Goal: Task Accomplishment & Management: Use online tool/utility

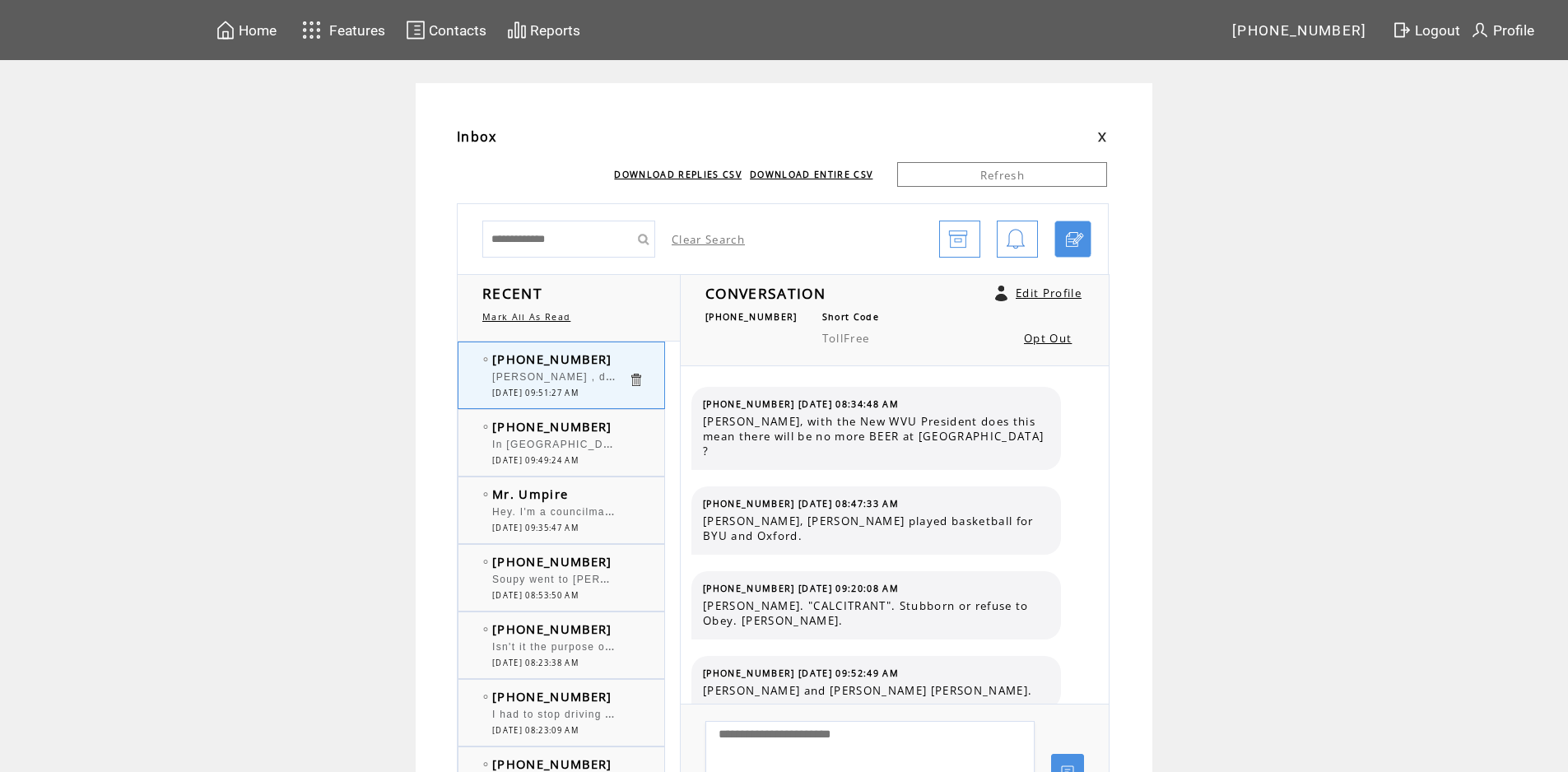
scroll to position [5296, 0]
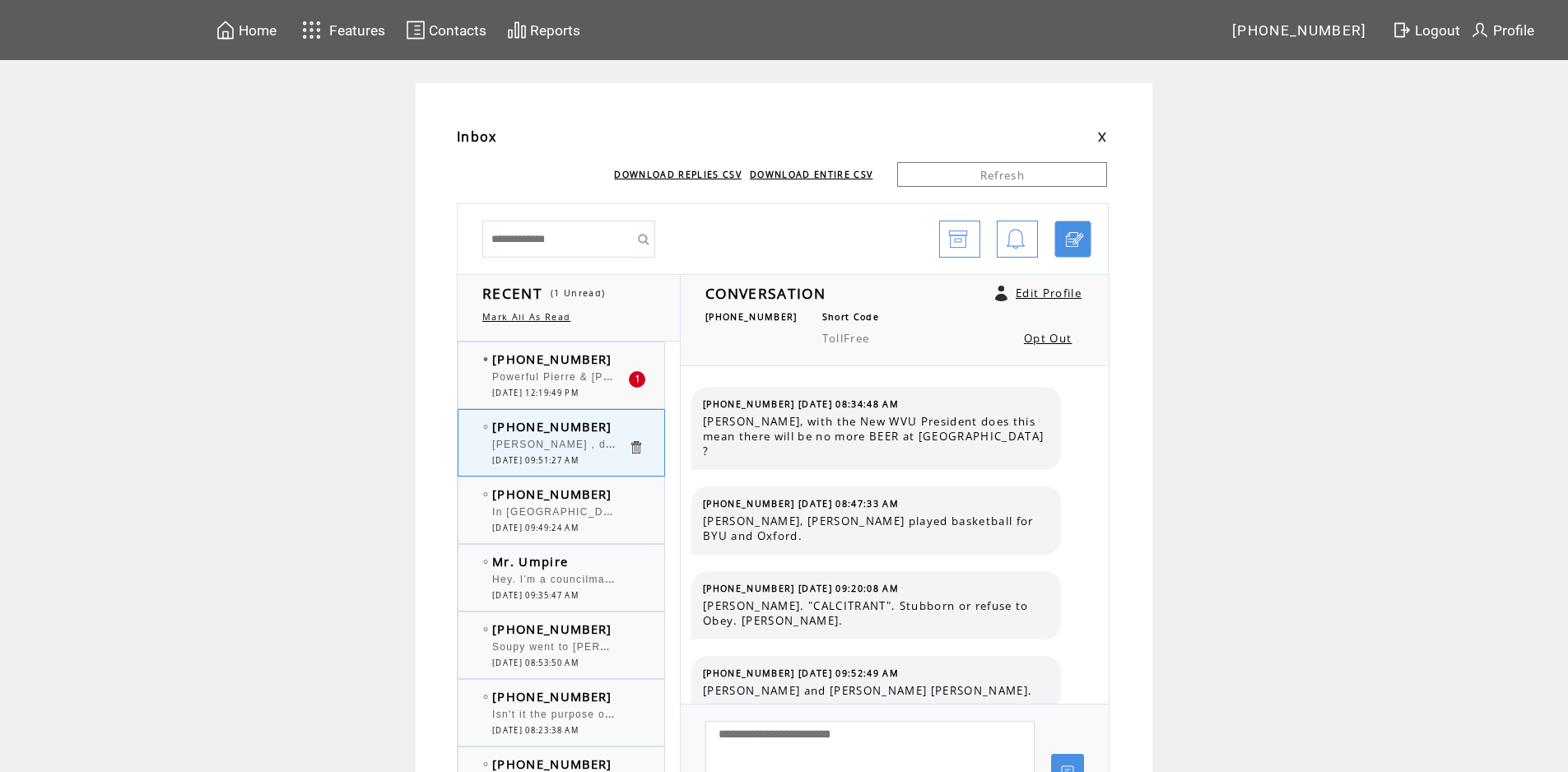
scroll to position [5296, 0]
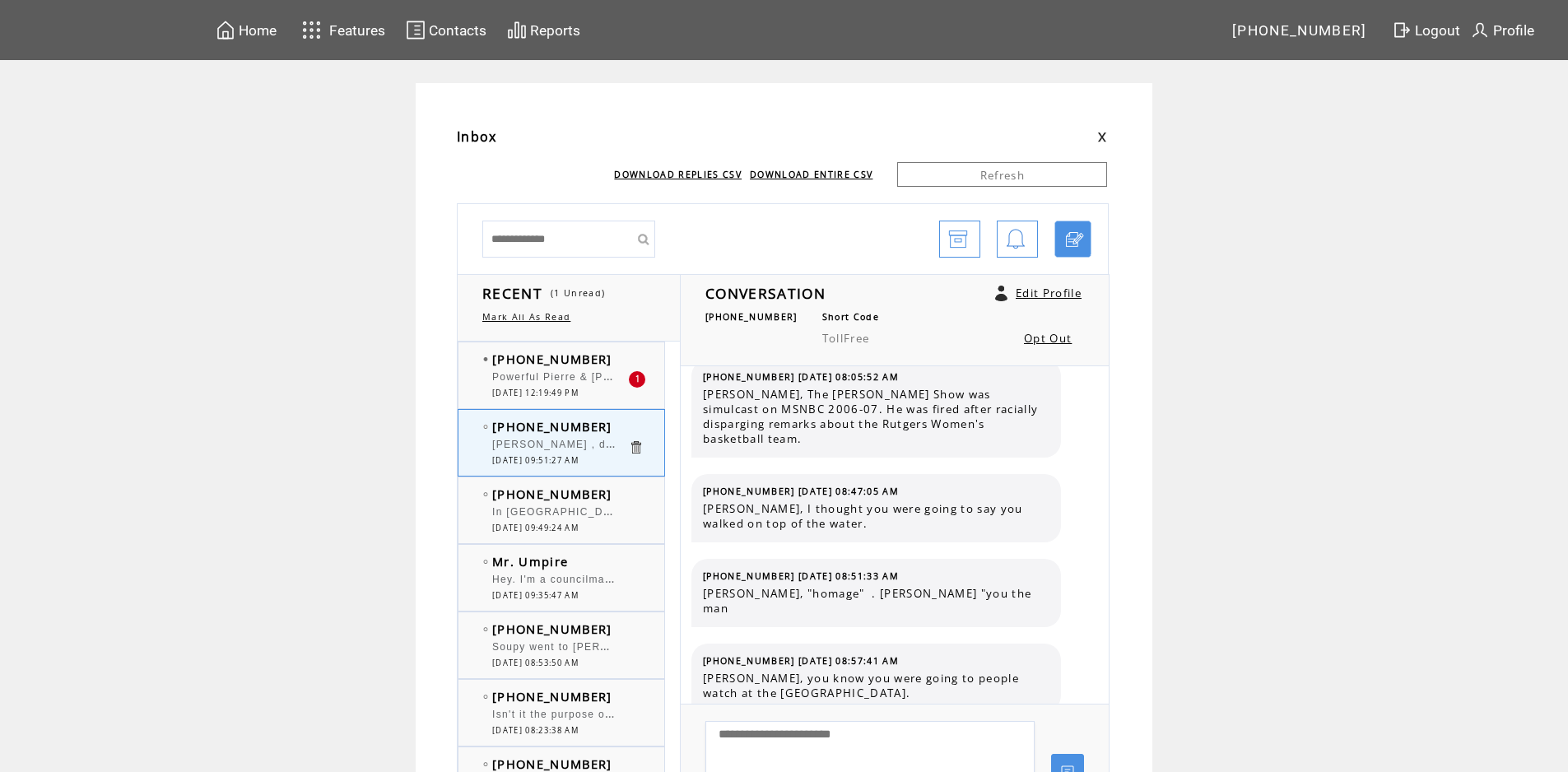
click at [558, 378] on span "Powerful Pierre & [PERSON_NAME]: He may have won the [PERSON_NAME] Award, and p…" at bounding box center [1155, 375] width 1326 height 17
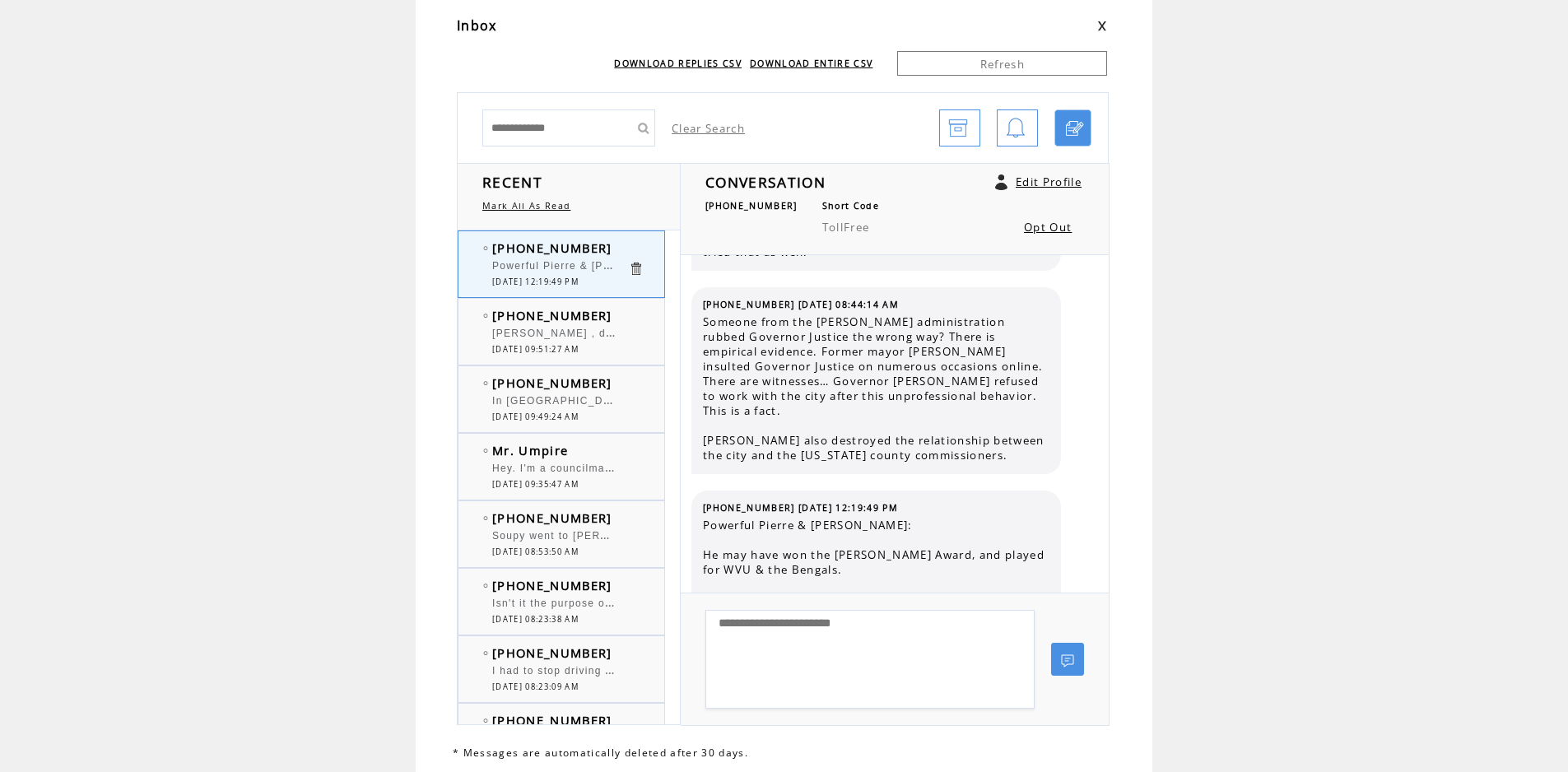
scroll to position [83, 0]
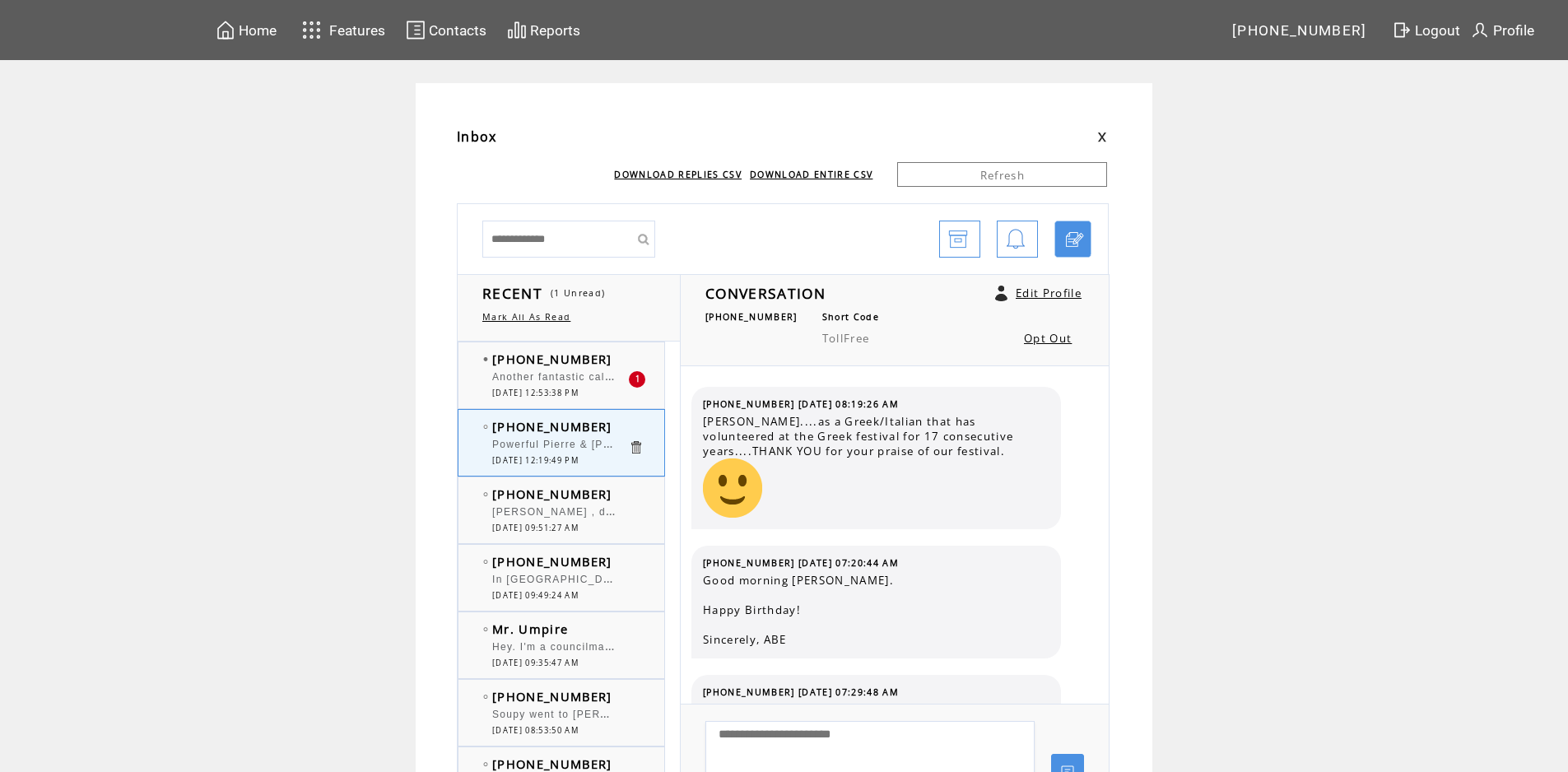
scroll to position [436, 0]
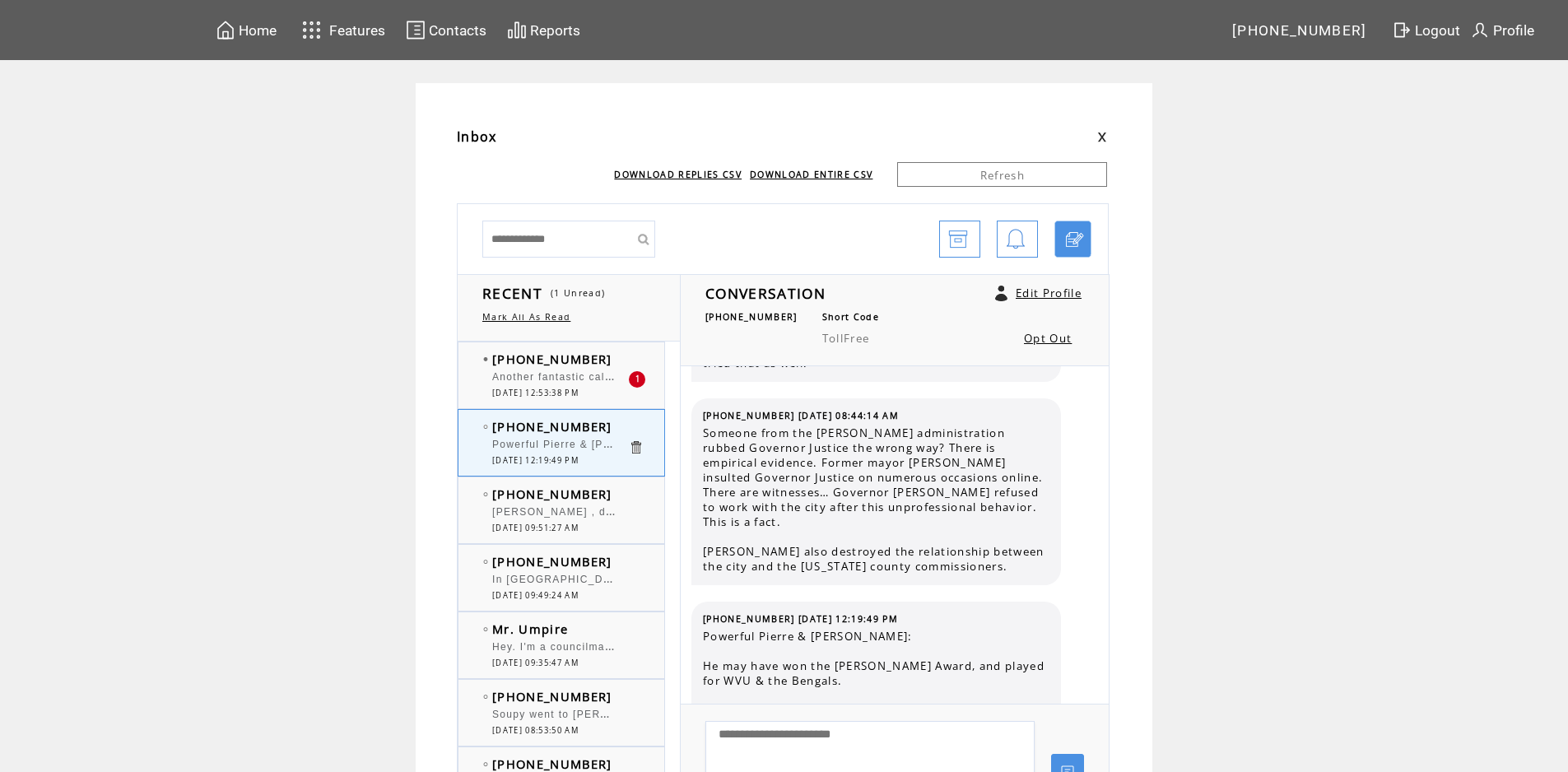
click at [598, 377] on span "Another fantastic call by [PERSON_NAME]" at bounding box center [608, 375] width 231 height 17
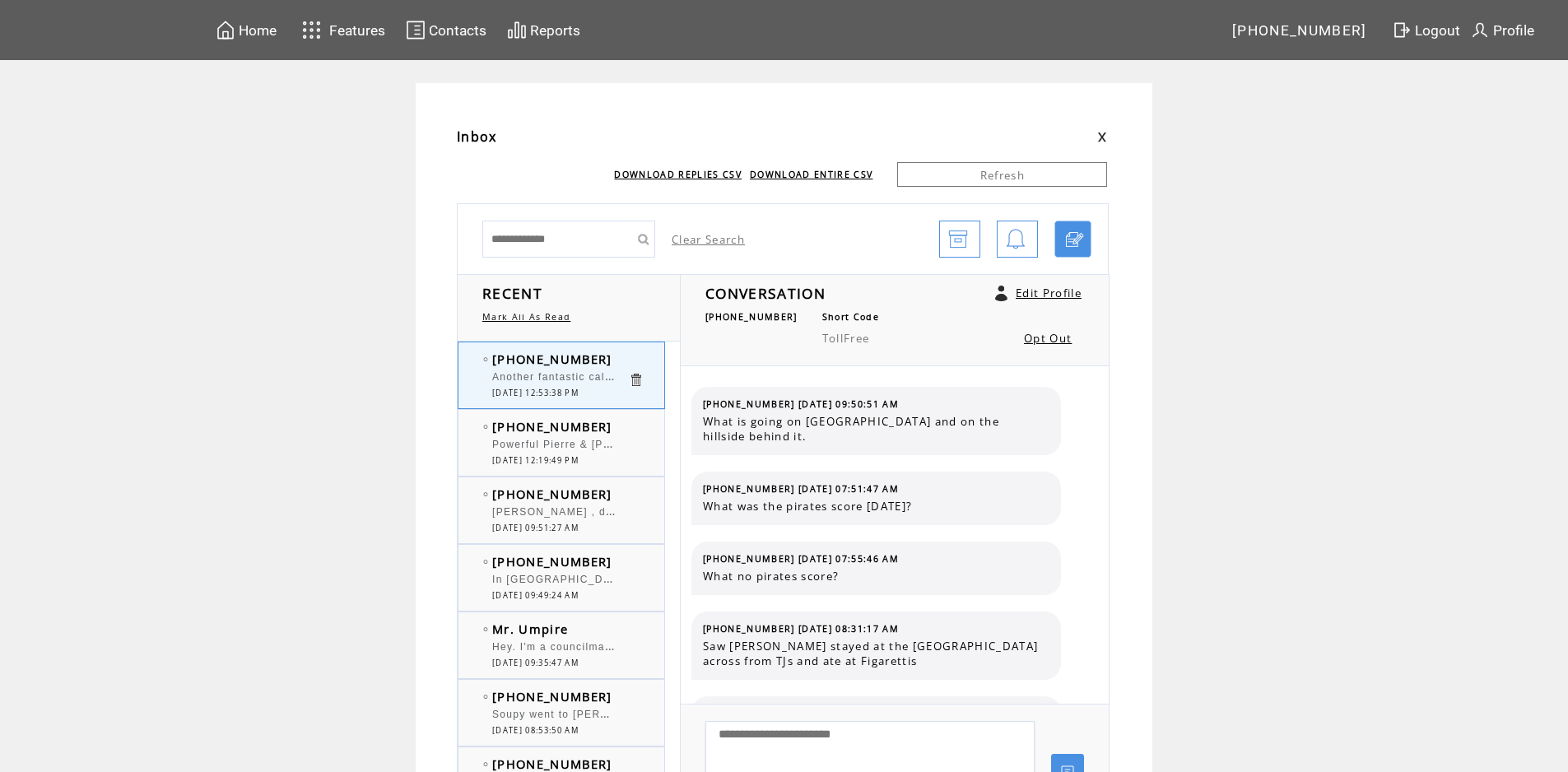
scroll to position [235, 0]
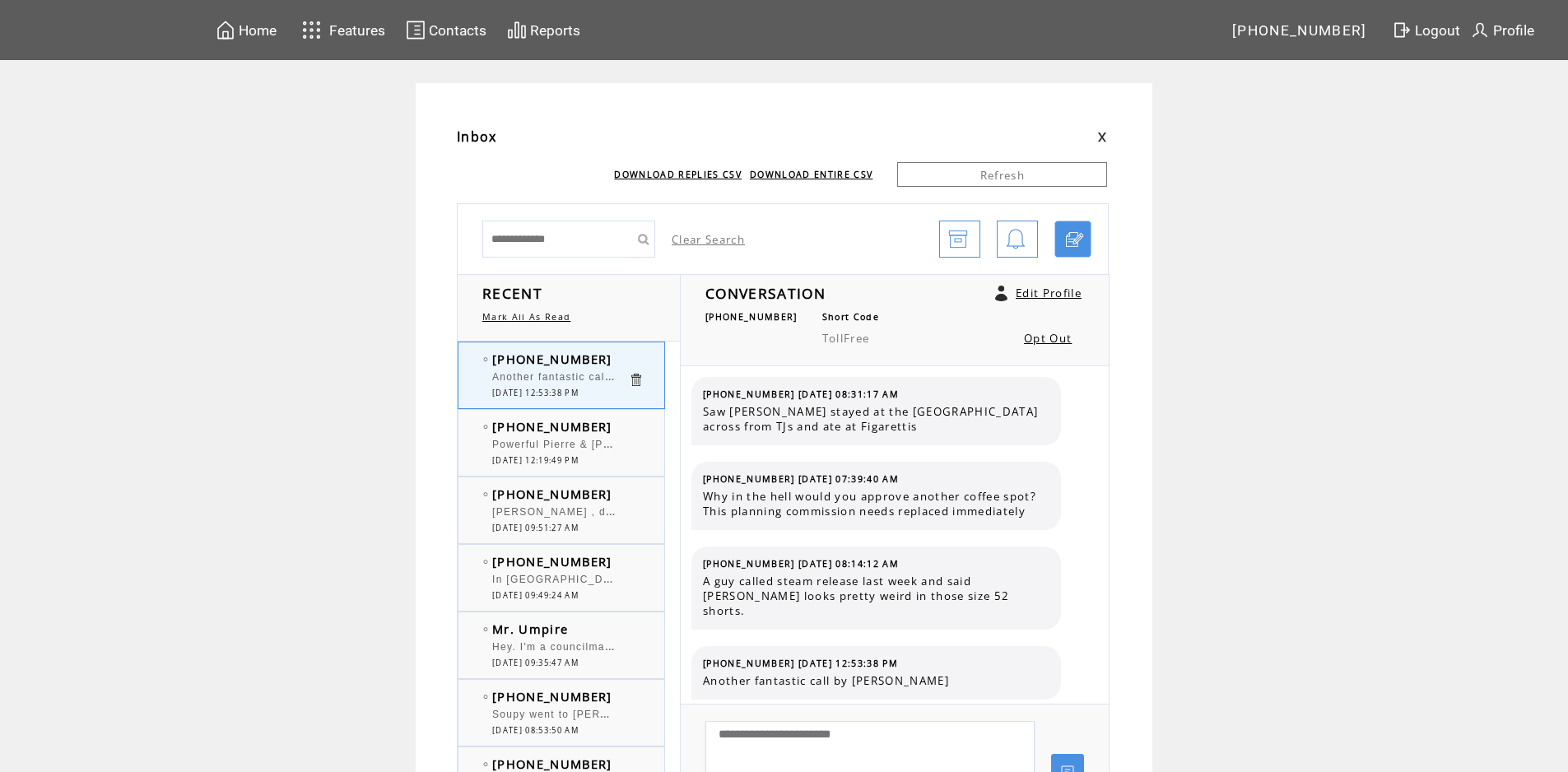
click at [639, 433] on td at bounding box center [644, 426] width 33 height 17
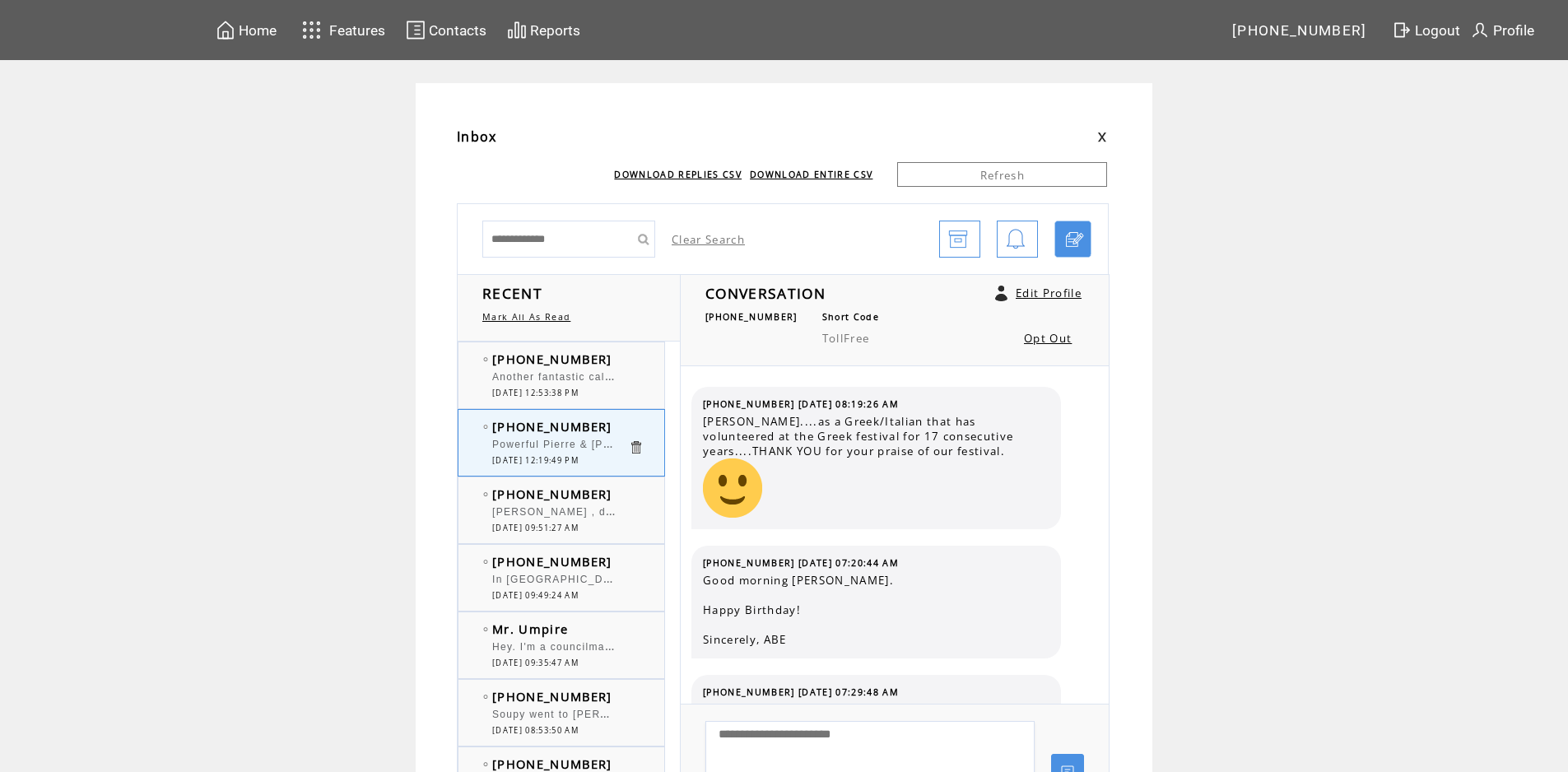
scroll to position [436, 0]
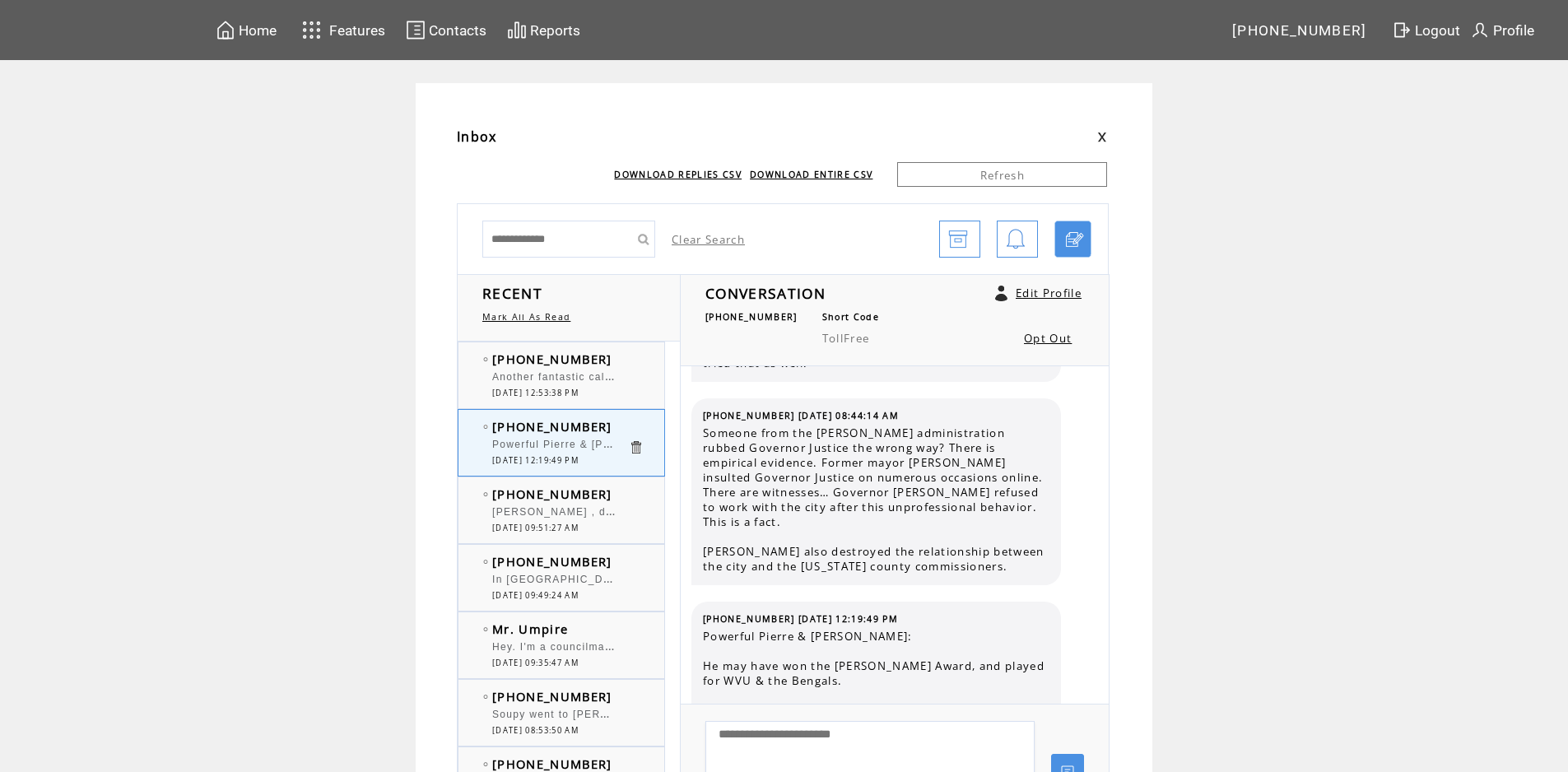
click at [608, 360] on td "[PHONE_NUMBER]" at bounding box center [560, 359] width 136 height 17
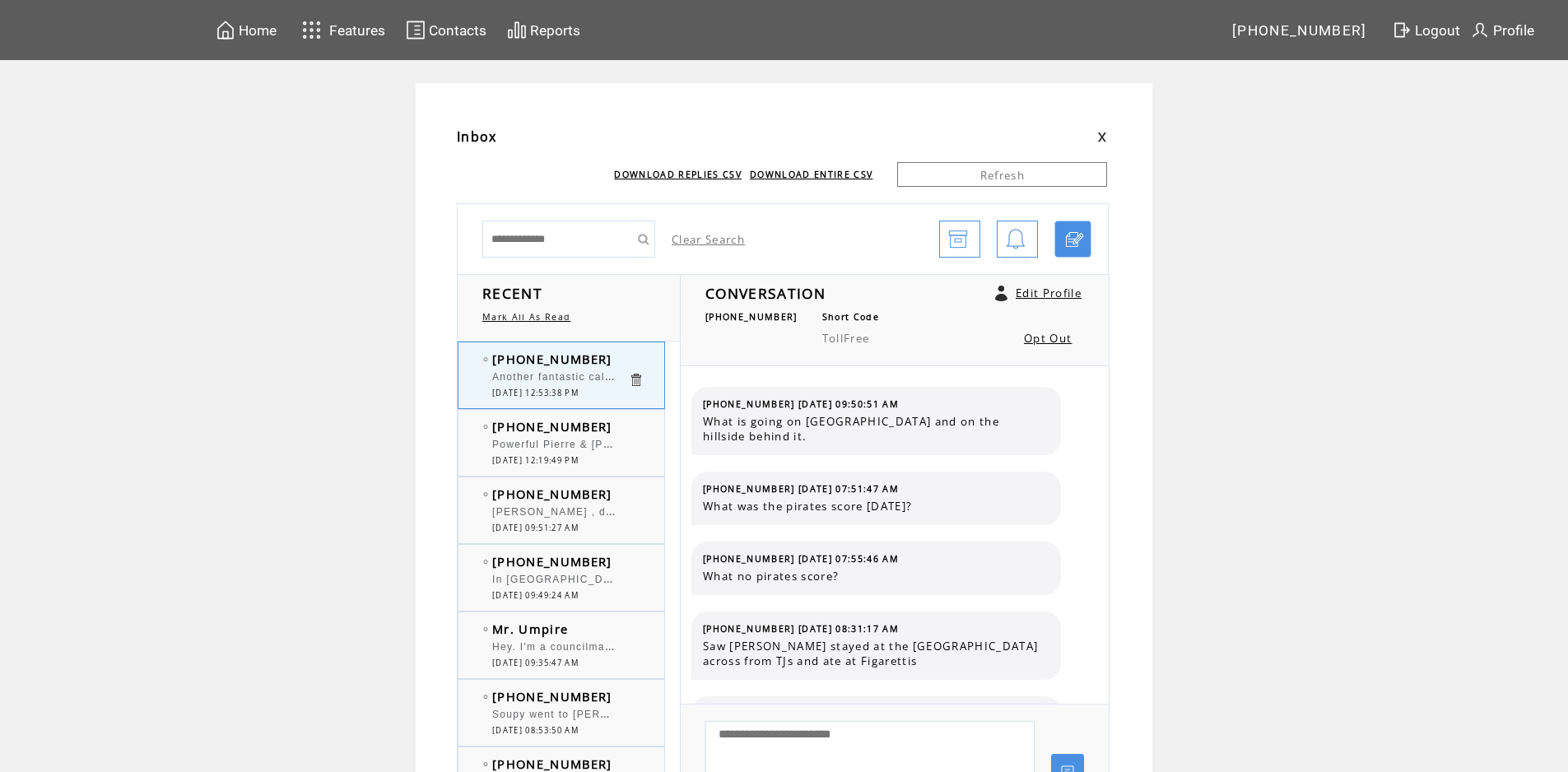
scroll to position [235, 0]
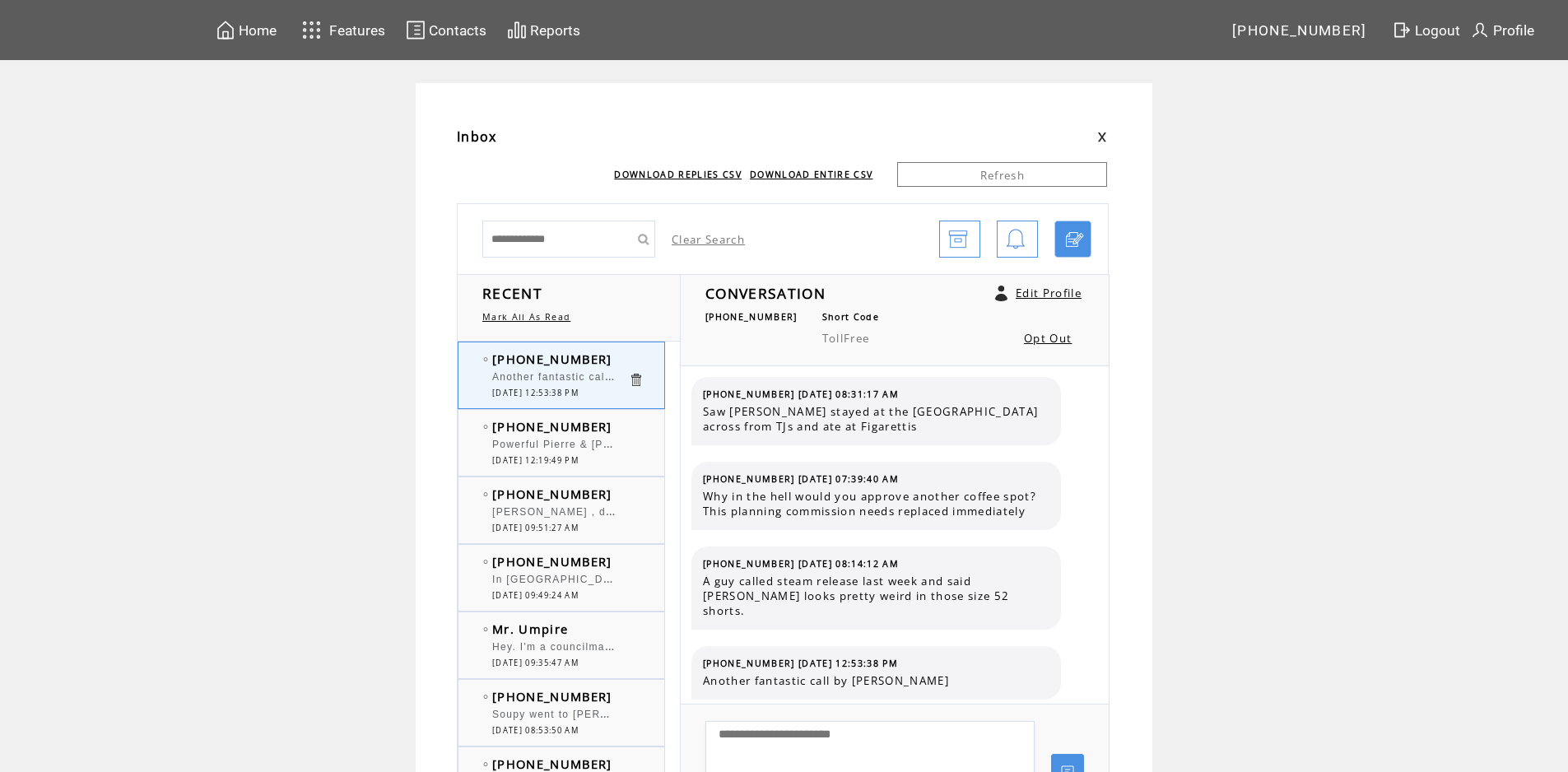
click at [600, 632] on td "Mr. Umpire" at bounding box center [560, 629] width 136 height 17
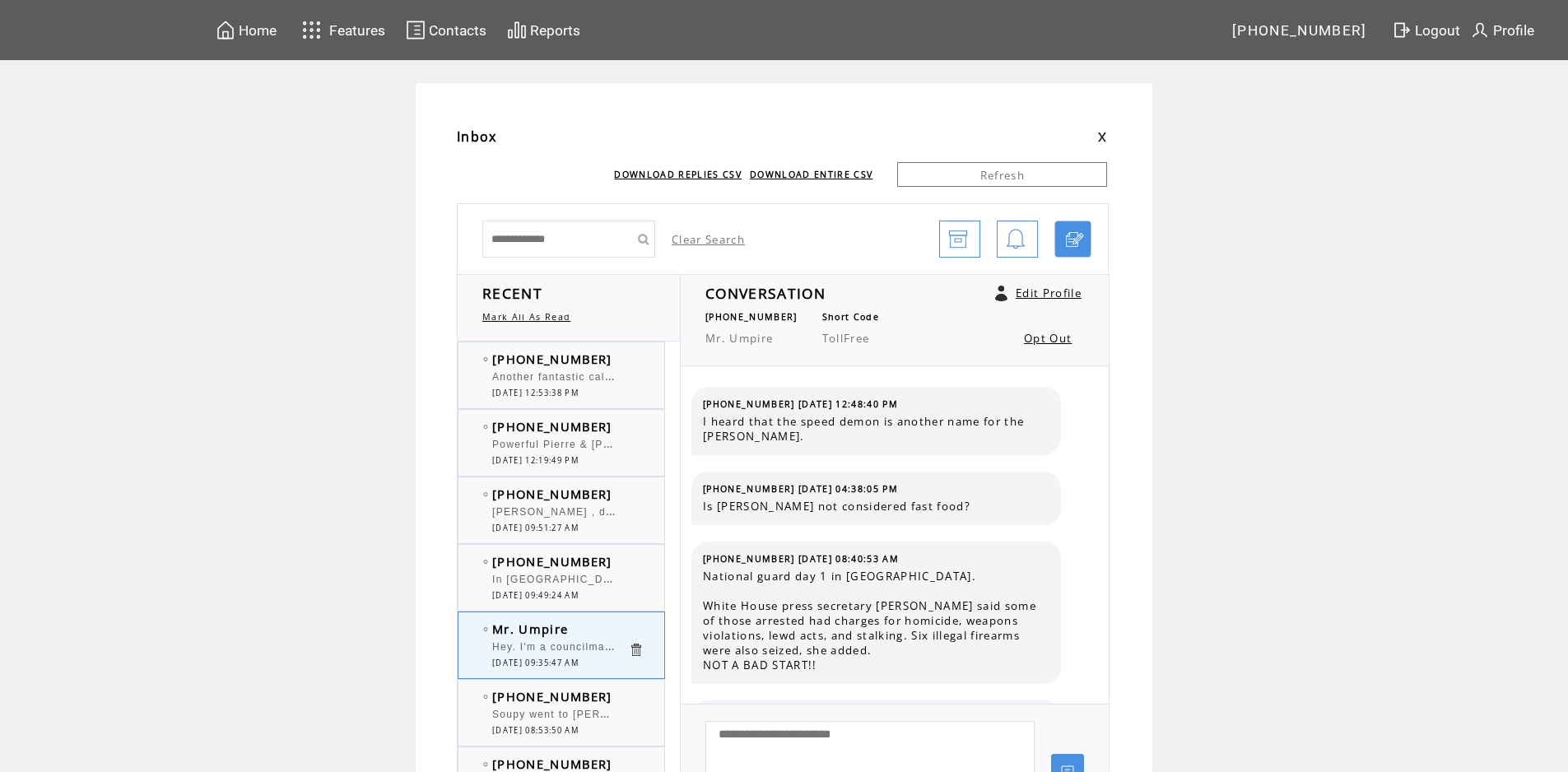
scroll to position [1231, 0]
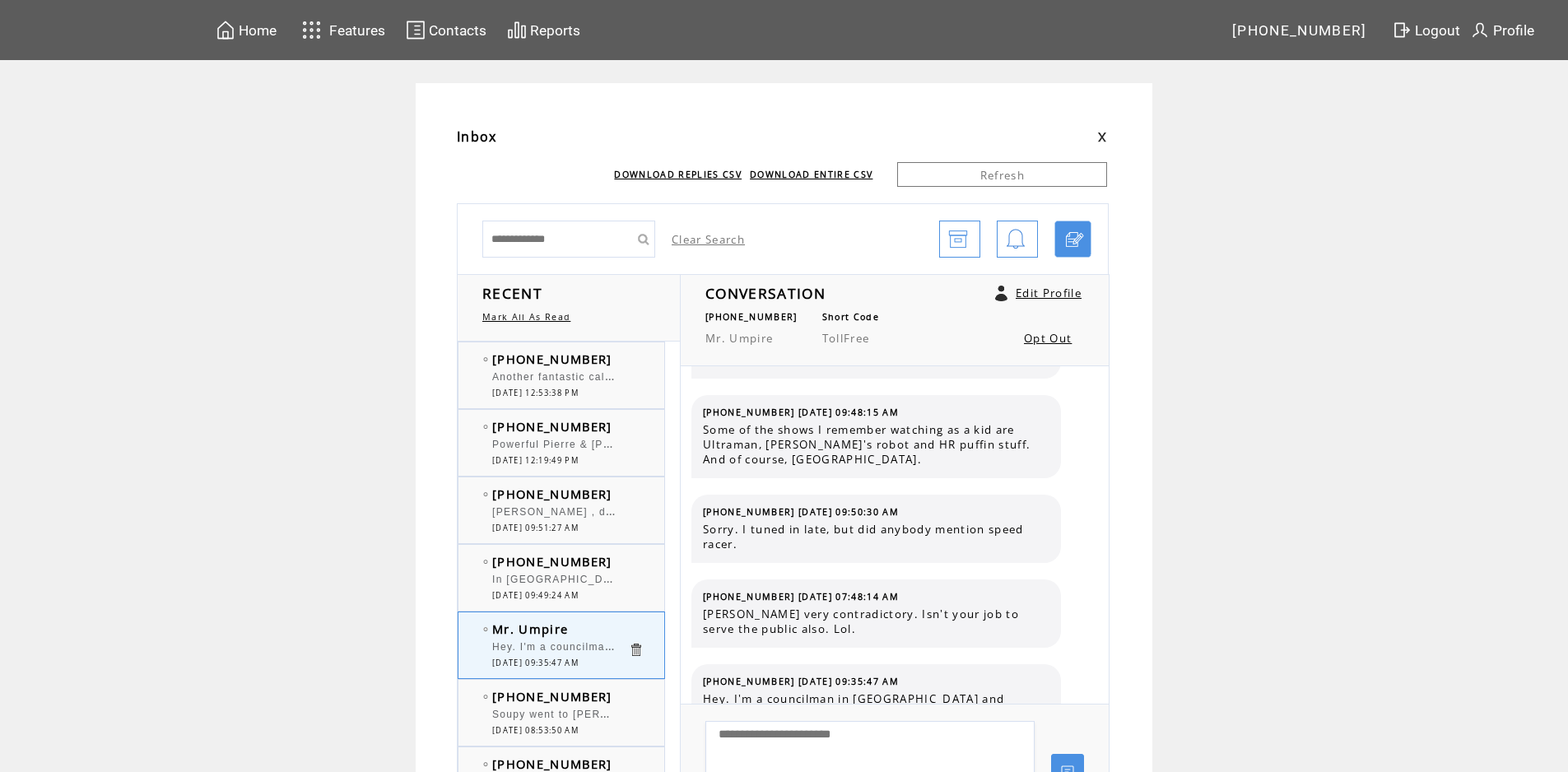
click at [626, 436] on div at bounding box center [560, 437] width 136 height 4
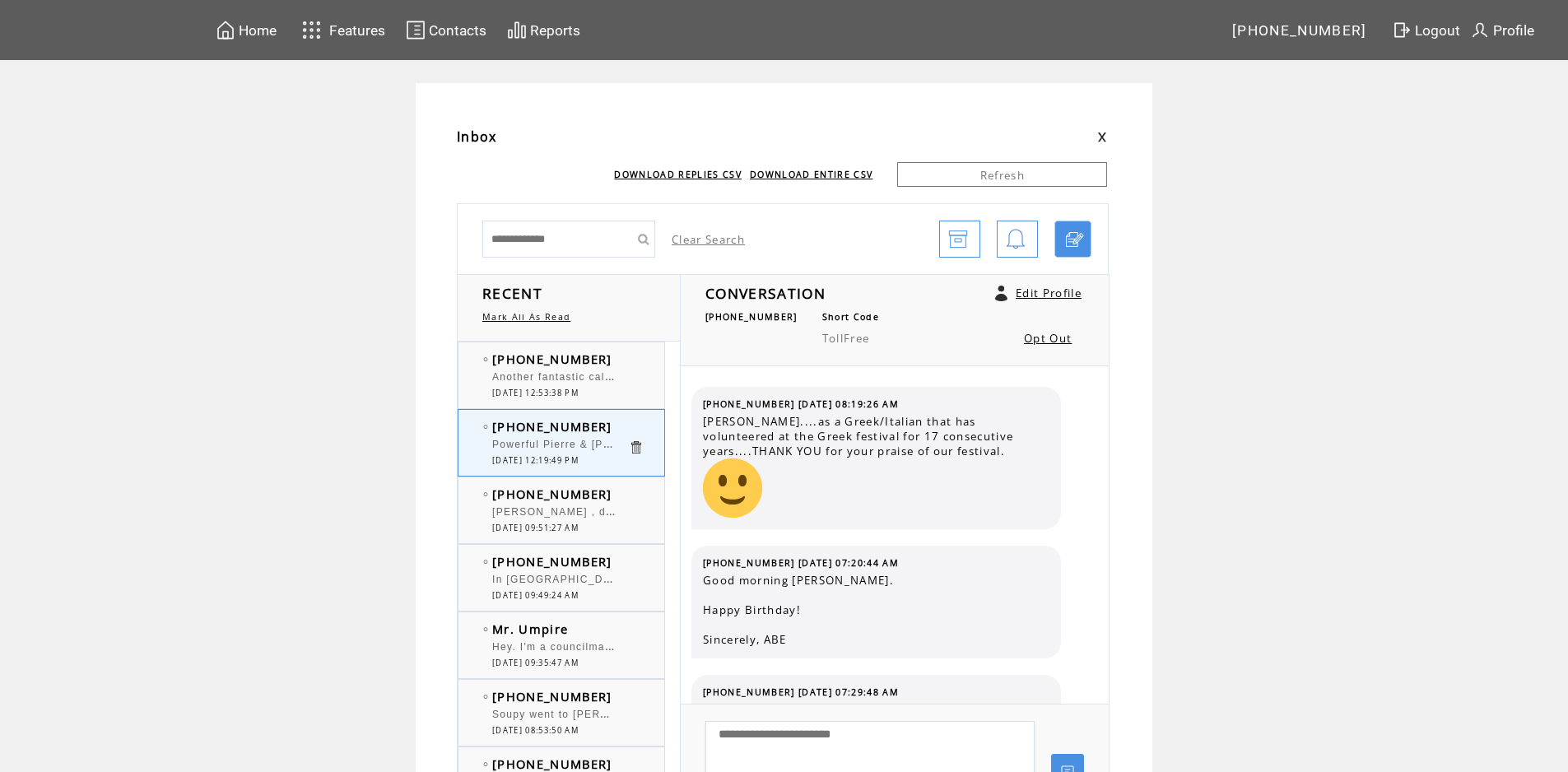
scroll to position [436, 0]
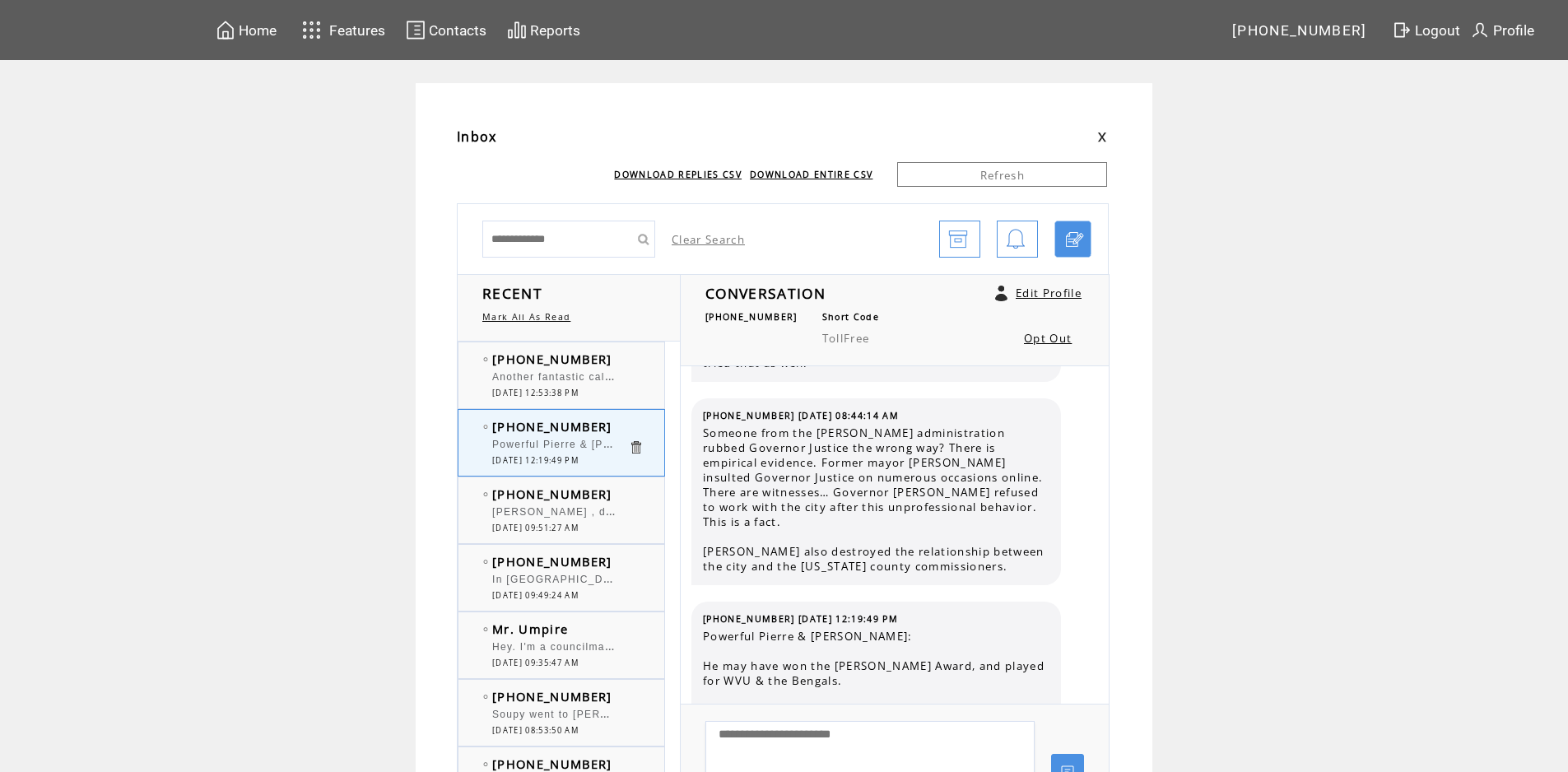
click at [609, 358] on td "[PHONE_NUMBER]" at bounding box center [560, 359] width 136 height 17
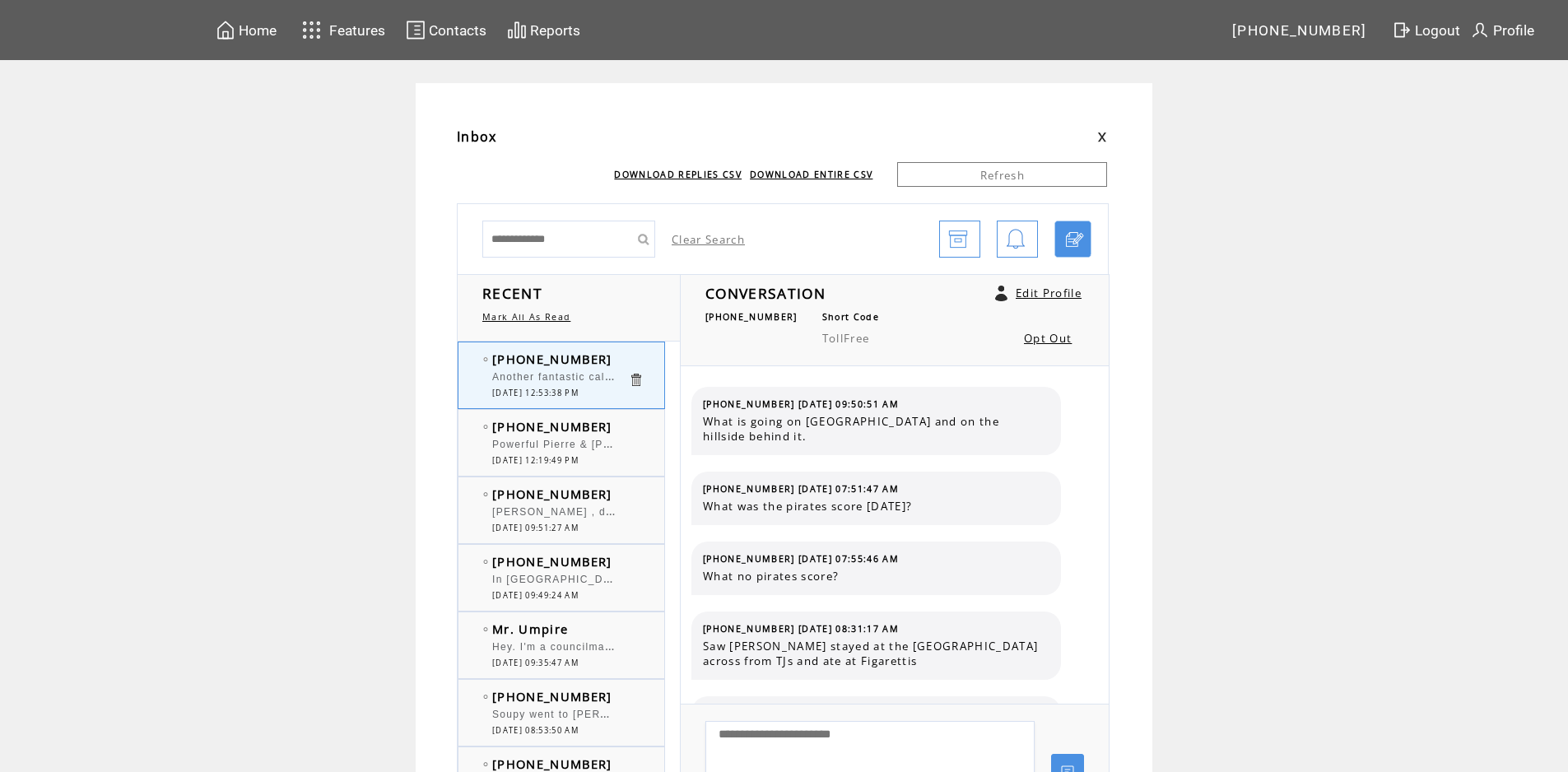
scroll to position [235, 0]
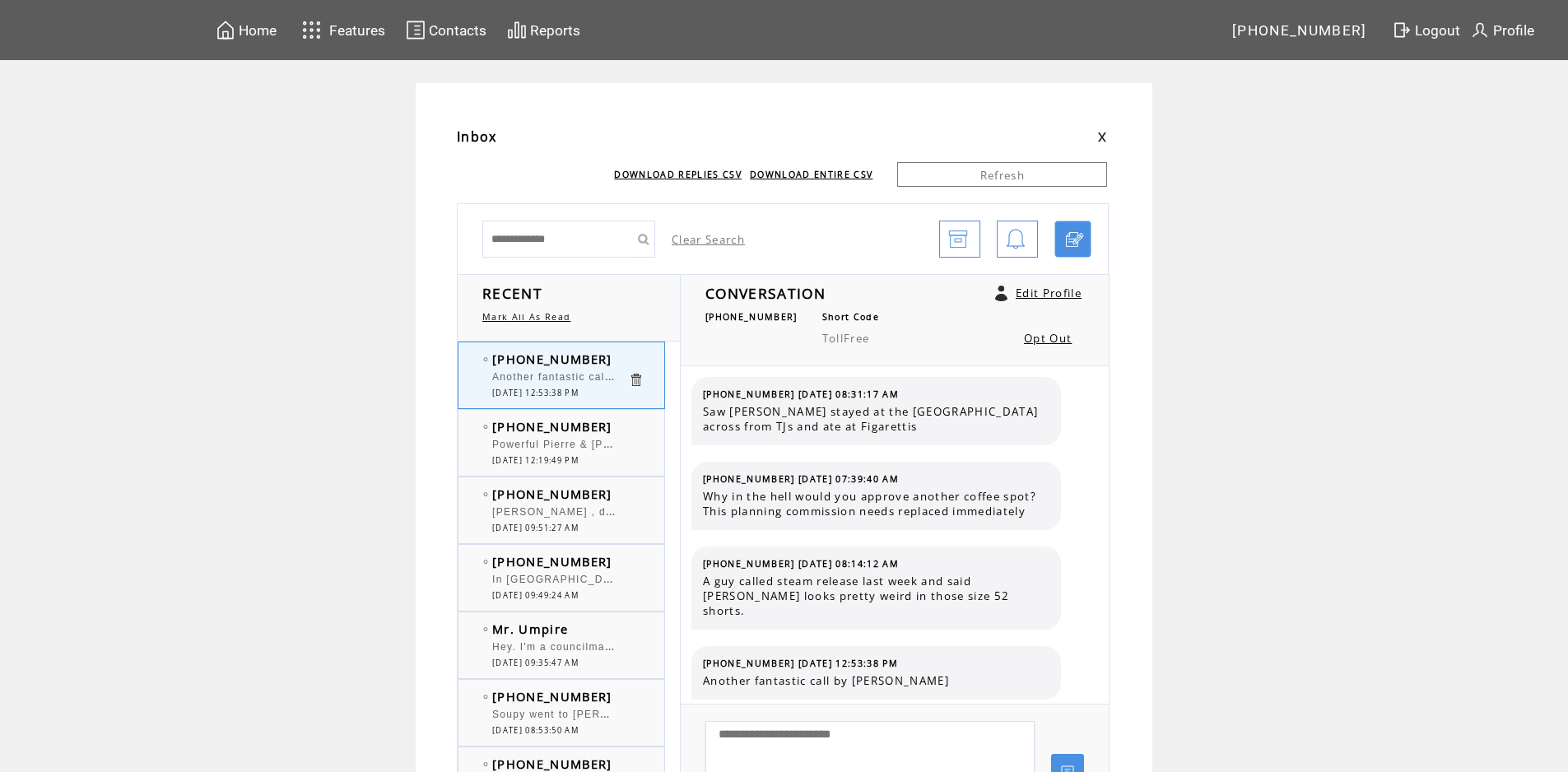
click at [615, 430] on td "[PHONE_NUMBER]" at bounding box center [560, 426] width 136 height 17
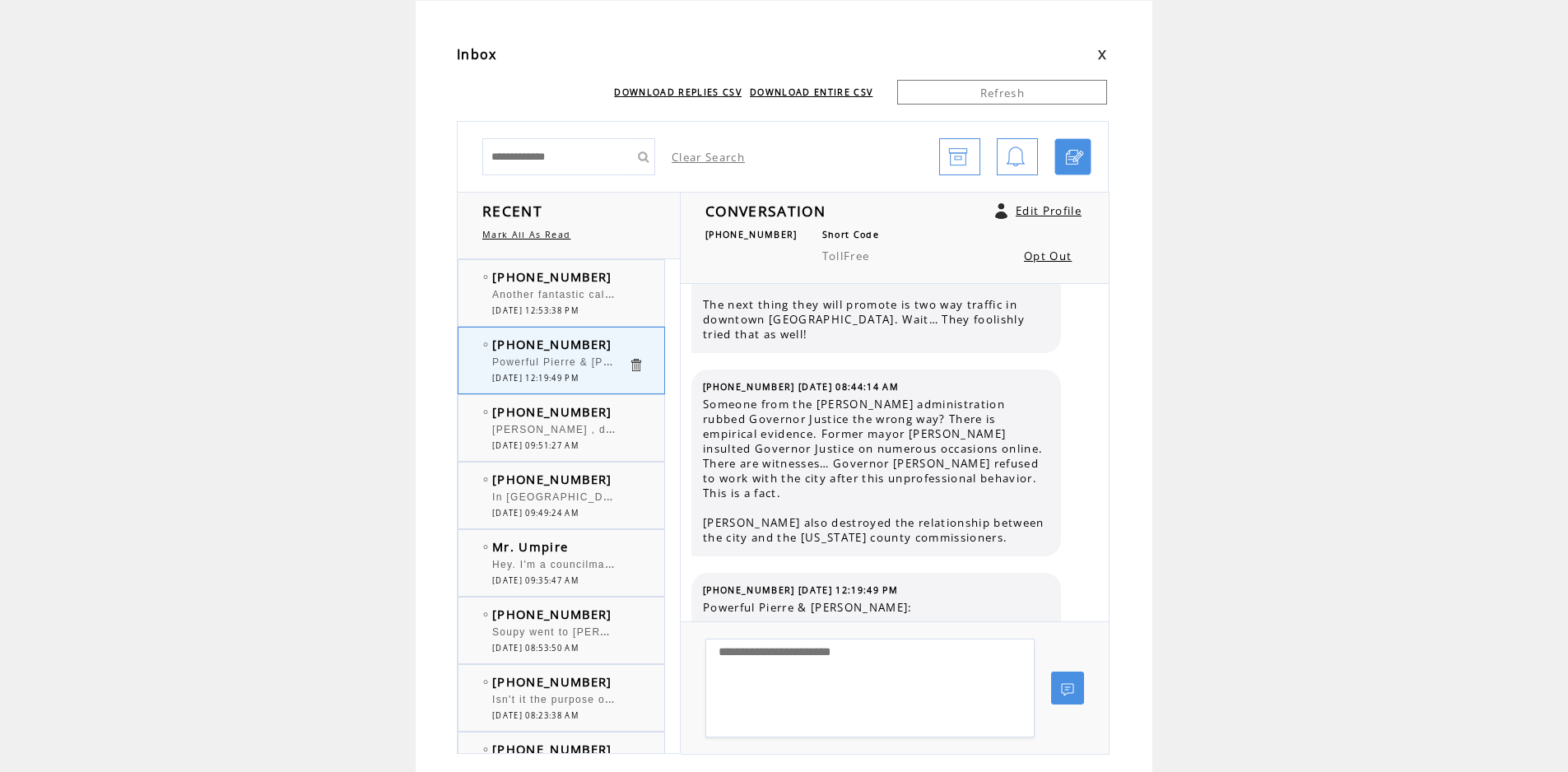
scroll to position [353, 0]
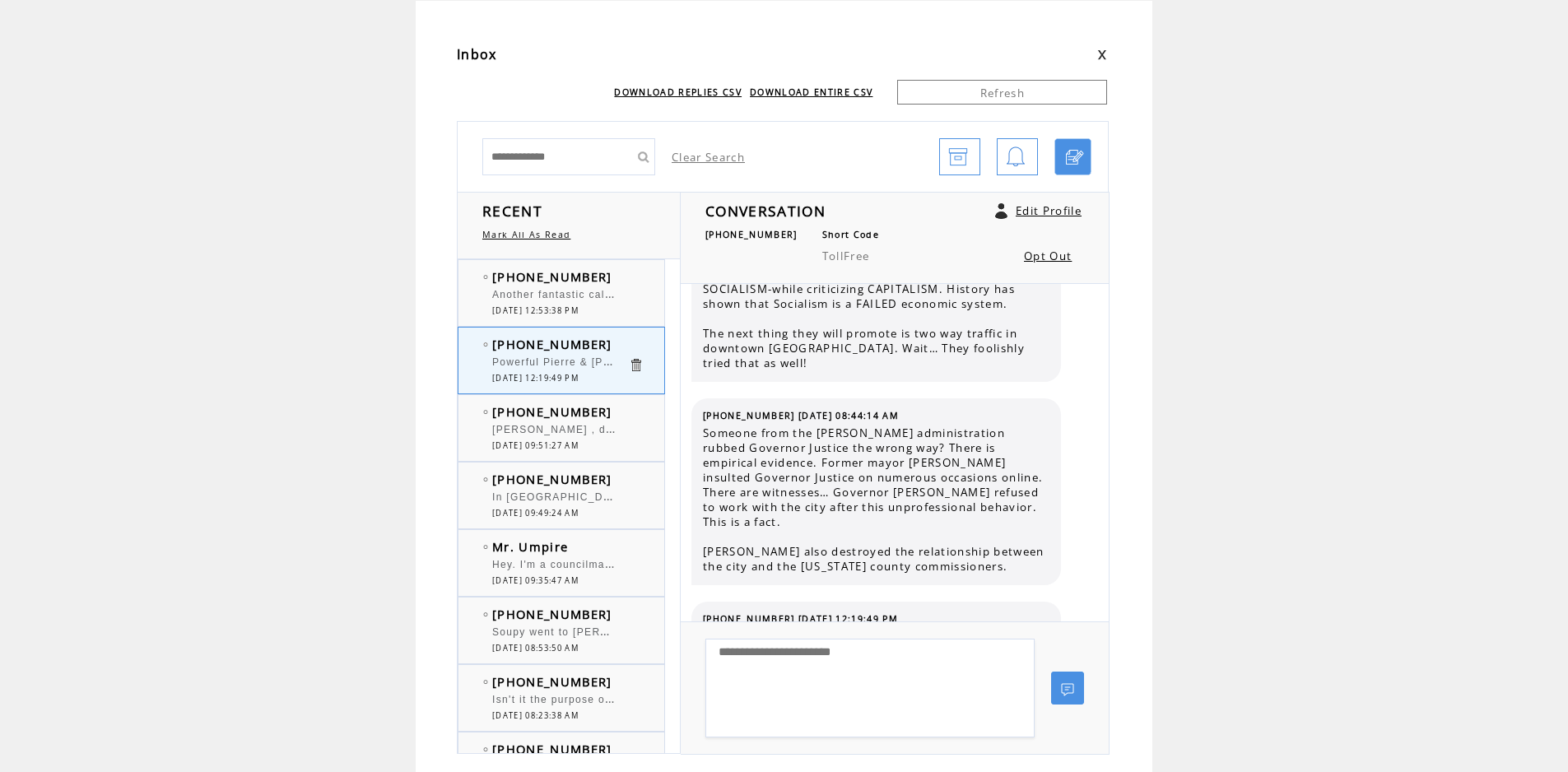
click at [593, 296] on span "Another fantastic call by [PERSON_NAME]" at bounding box center [608, 294] width 231 height 17
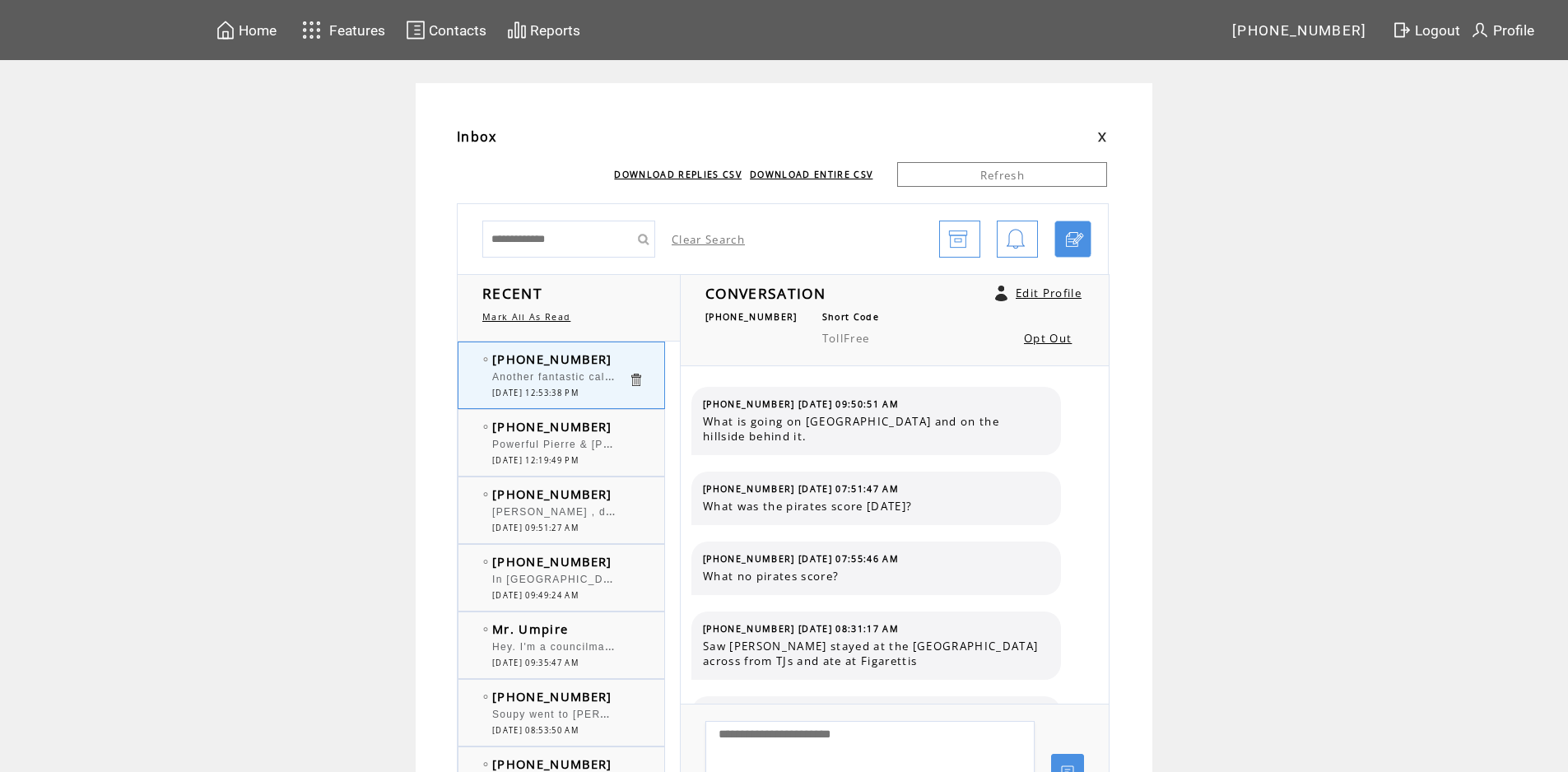
scroll to position [235, 0]
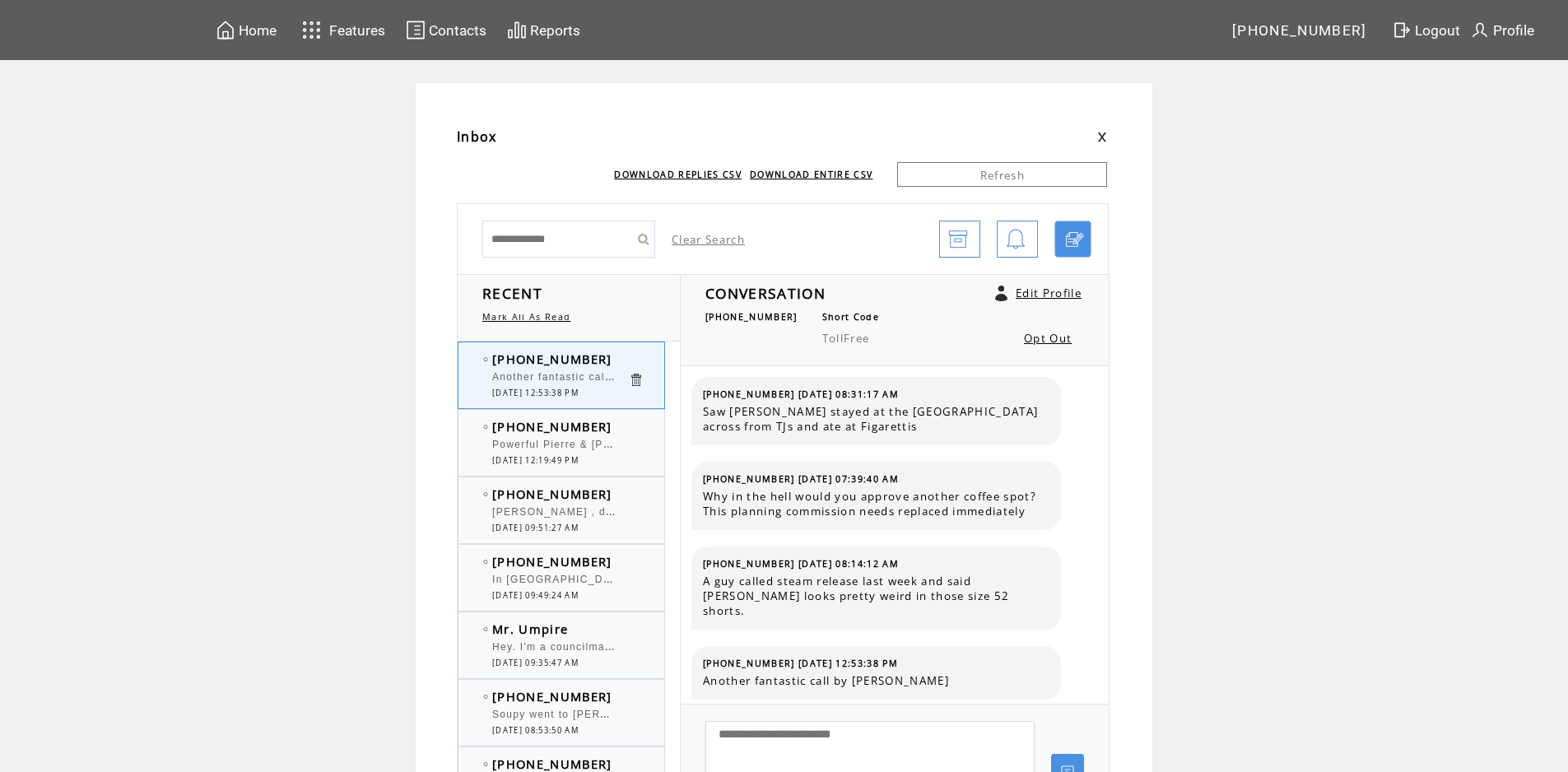
click at [580, 449] on span "Powerful Pierre & [PERSON_NAME]: He may have won the [PERSON_NAME] Award, and p…" at bounding box center [1155, 443] width 1326 height 17
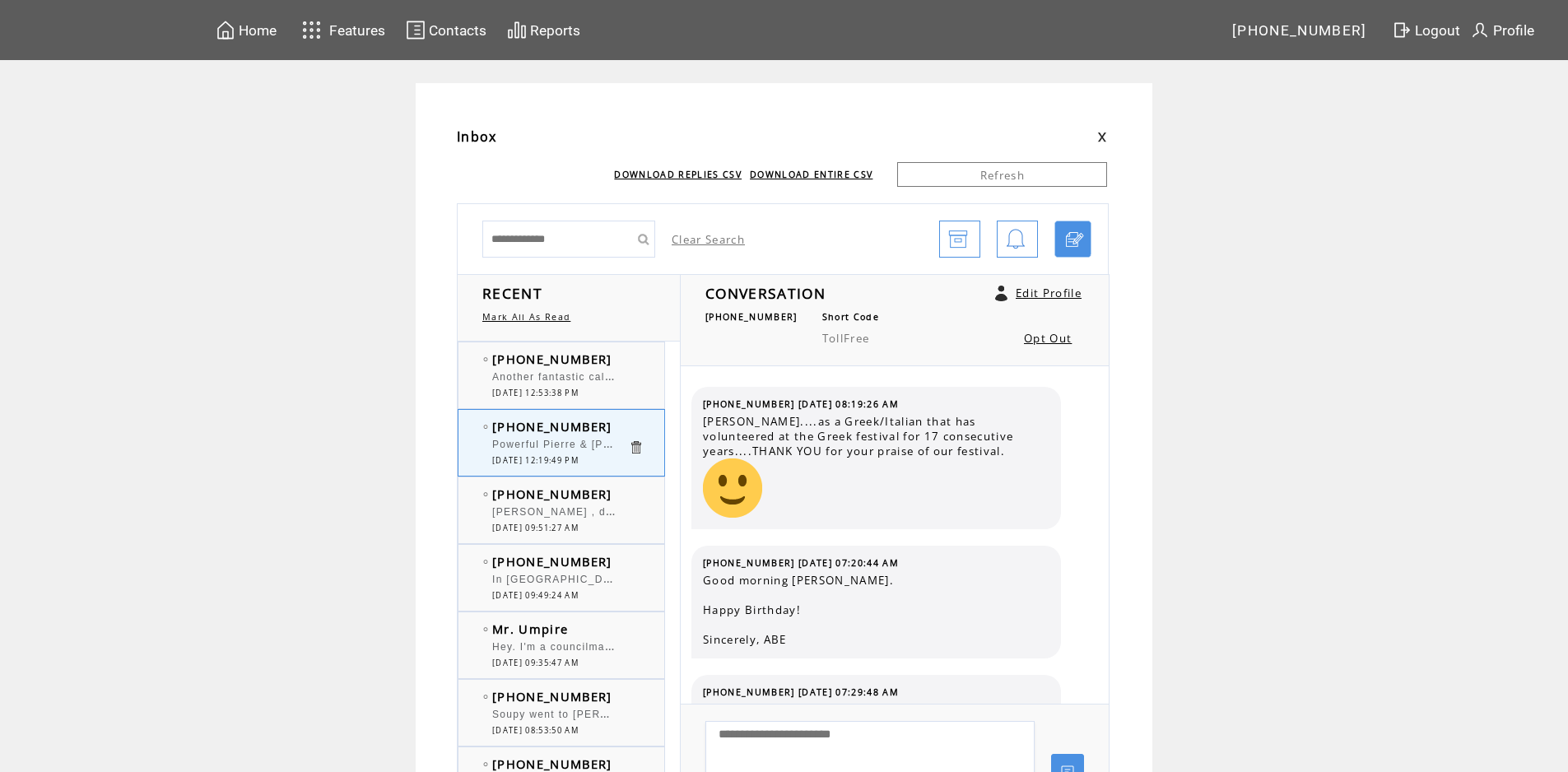
scroll to position [436, 0]
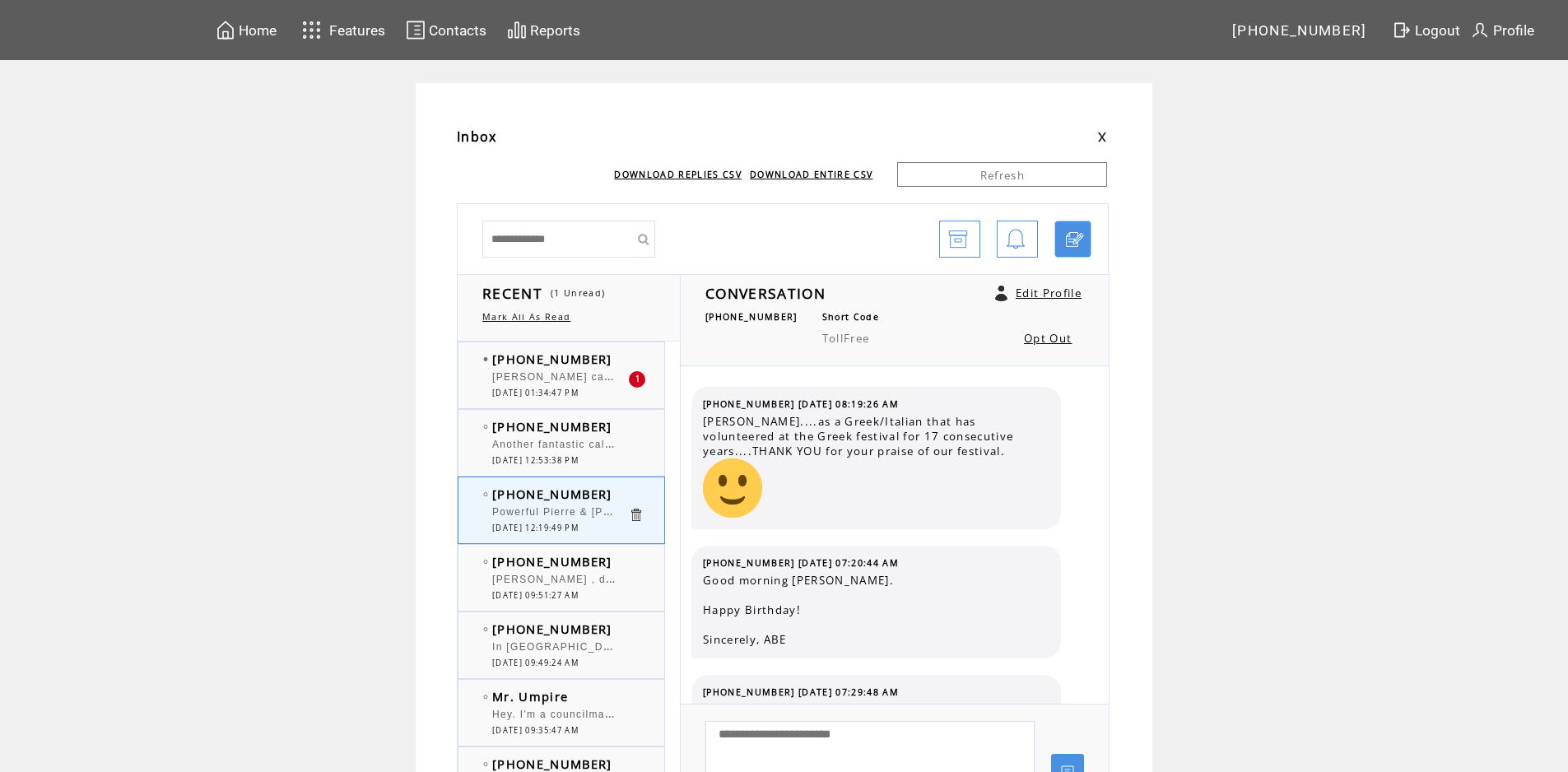
scroll to position [436, 0]
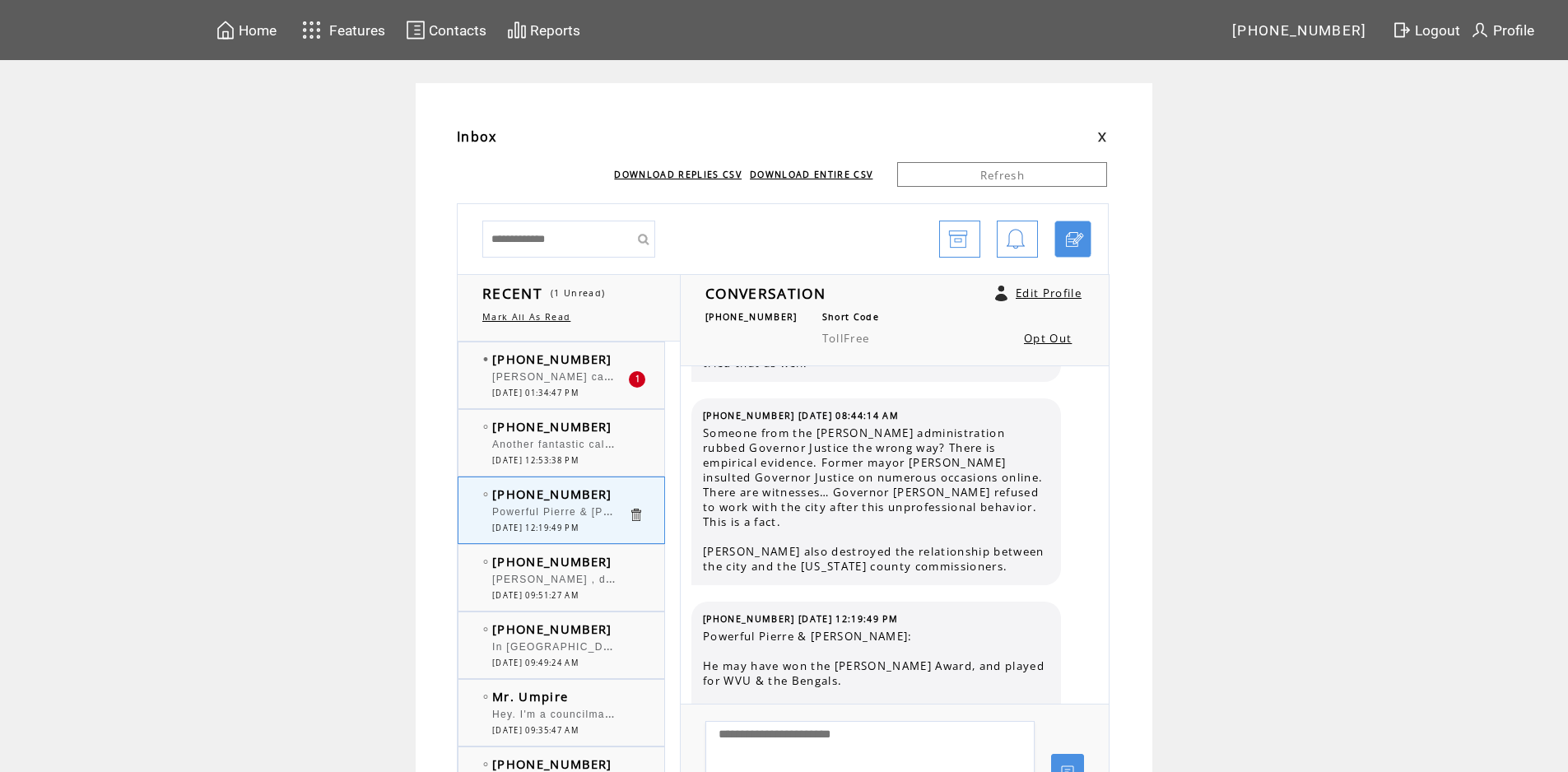
click at [608, 358] on td "[PHONE_NUMBER]" at bounding box center [560, 359] width 136 height 17
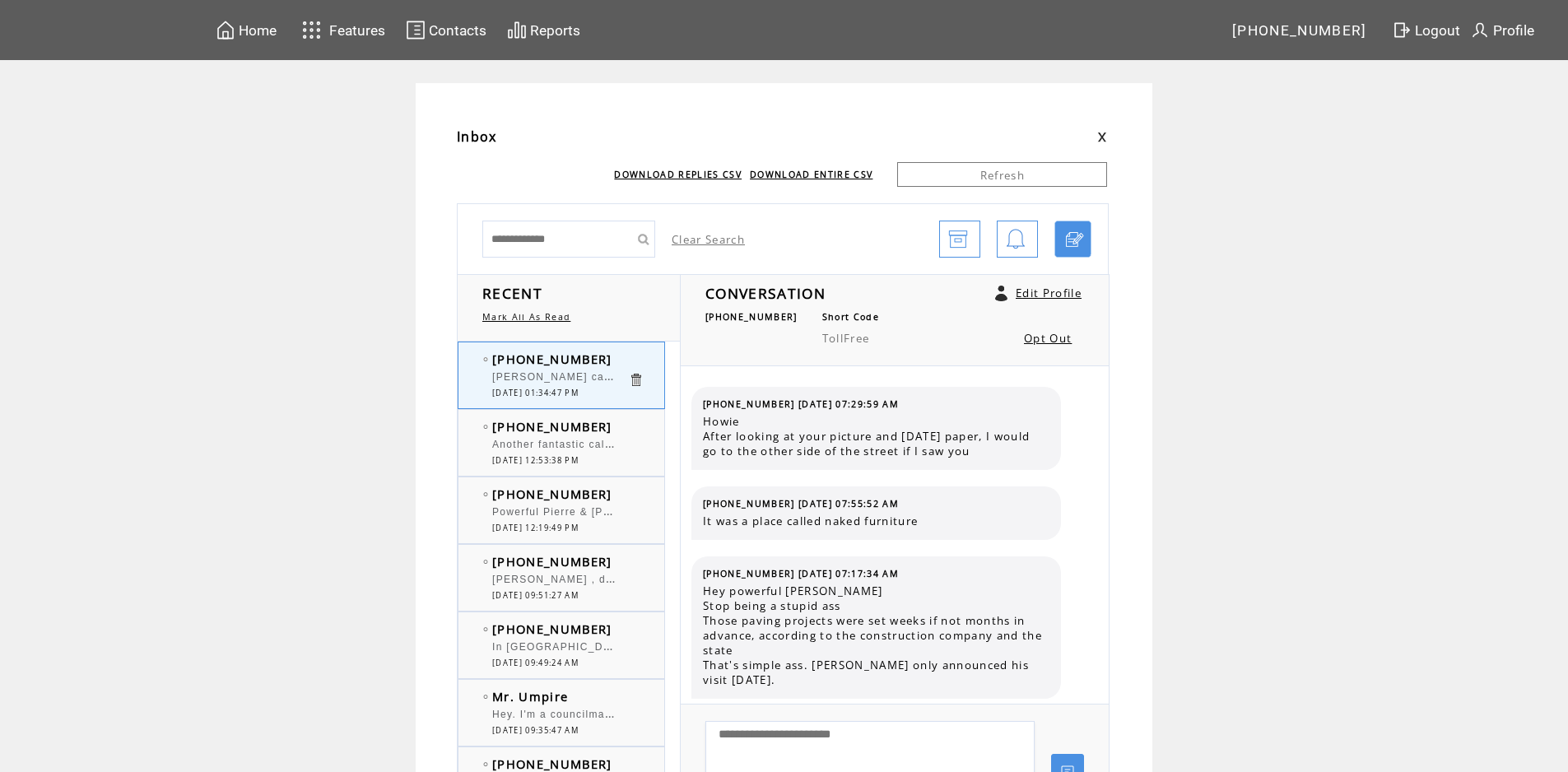
scroll to position [416, 0]
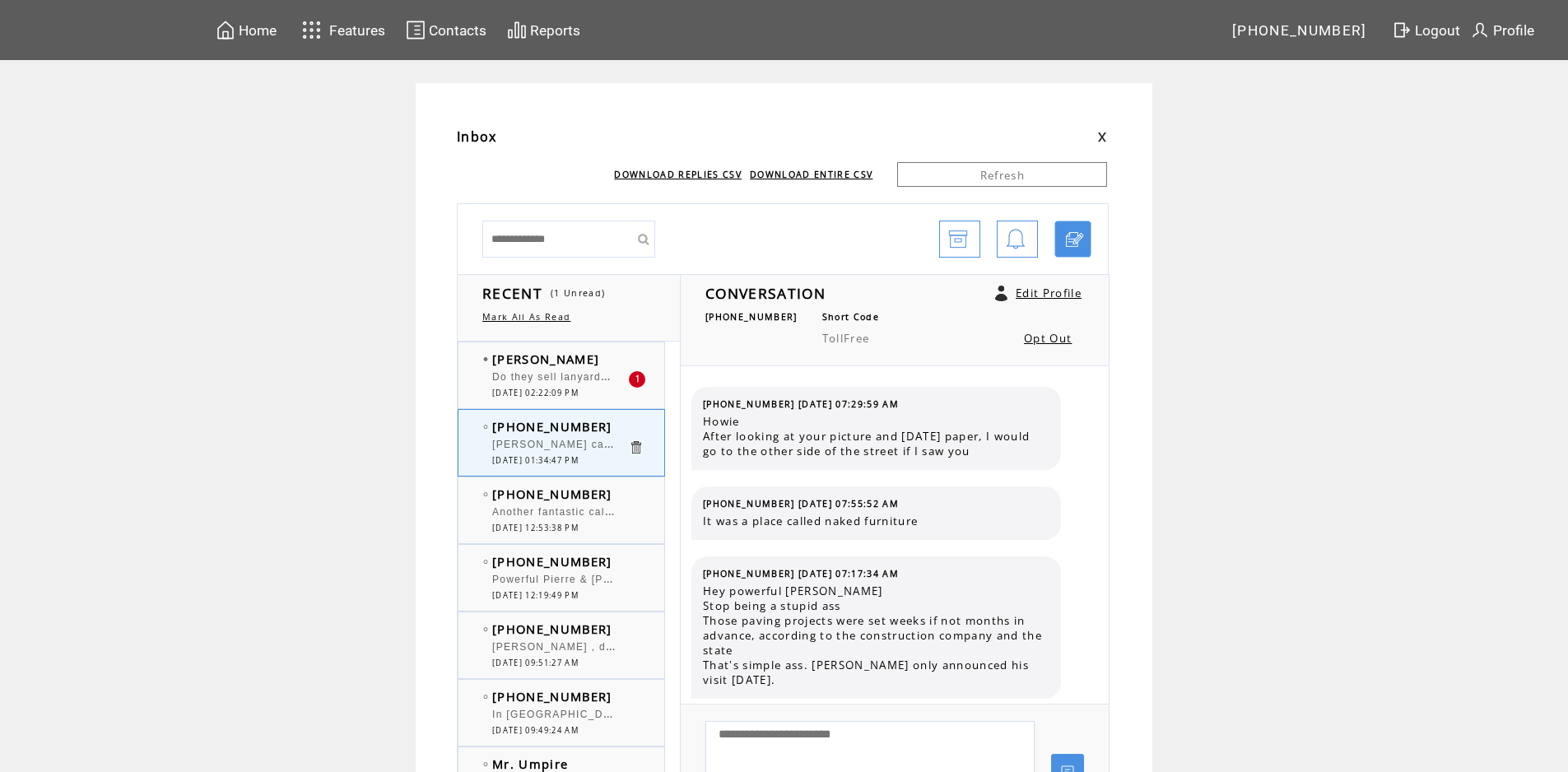
scroll to position [416, 0]
